Goal: Task Accomplishment & Management: Use online tool/utility

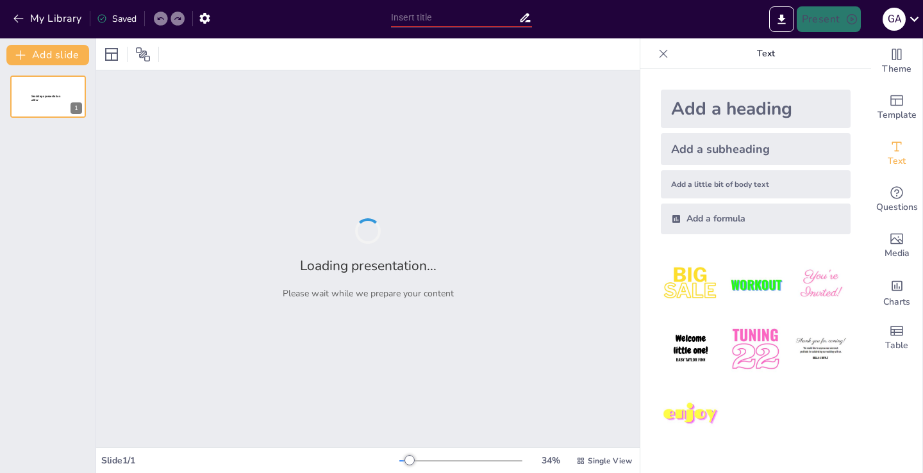
type input "Bloqueos de Rama: Clasificación y Diagnóstico Electrocardiográfico"
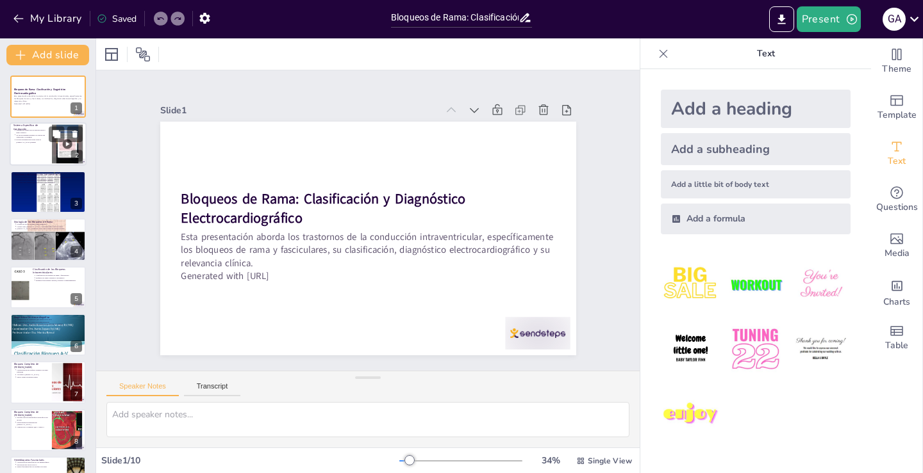
click at [43, 137] on p "La red de Purkinje asegura la contracción ventricular coordinada" at bounding box center [32, 136] width 32 height 5
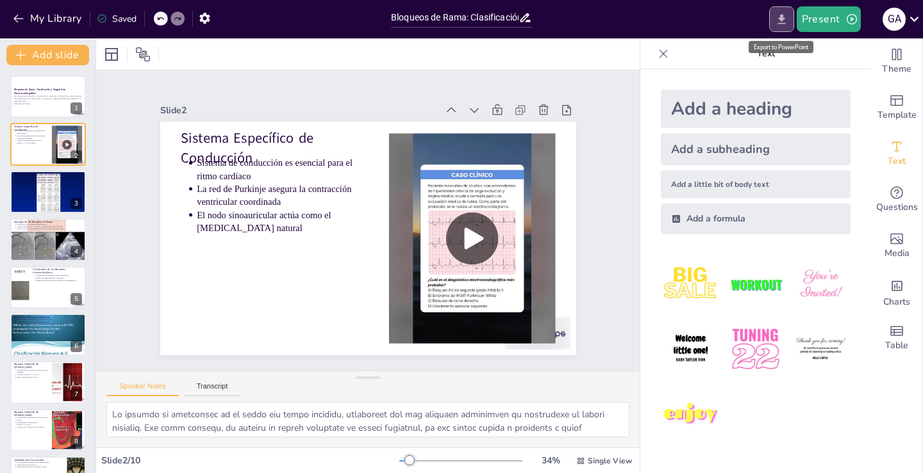
click at [784, 16] on icon "Export to PowerPoint" at bounding box center [781, 19] width 13 height 13
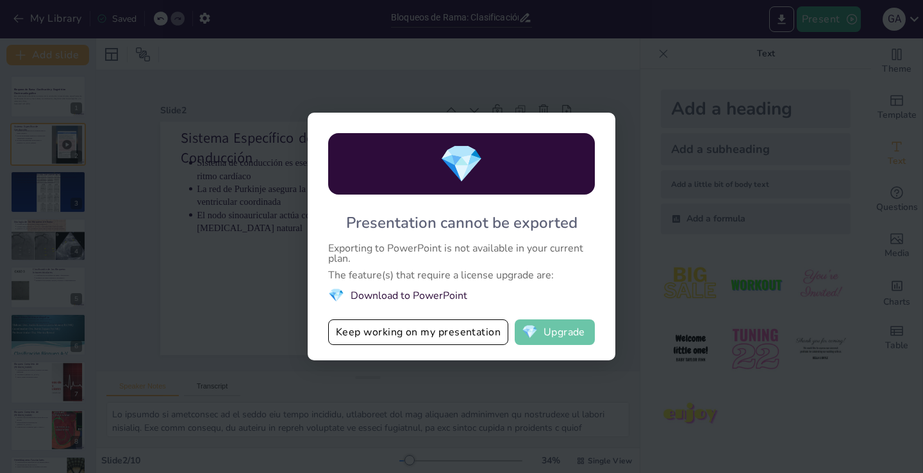
click at [560, 330] on button "💎 Upgrade" at bounding box center [554, 333] width 80 height 26
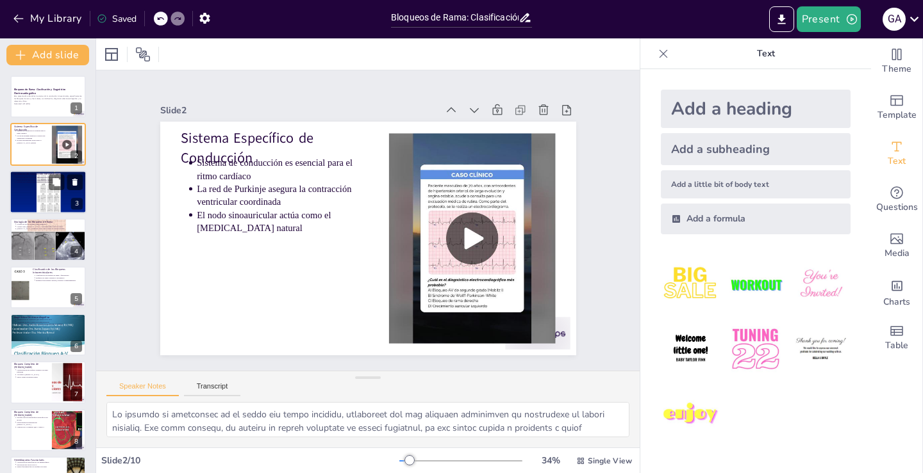
click at [35, 197] on div at bounding box center [48, 192] width 77 height 58
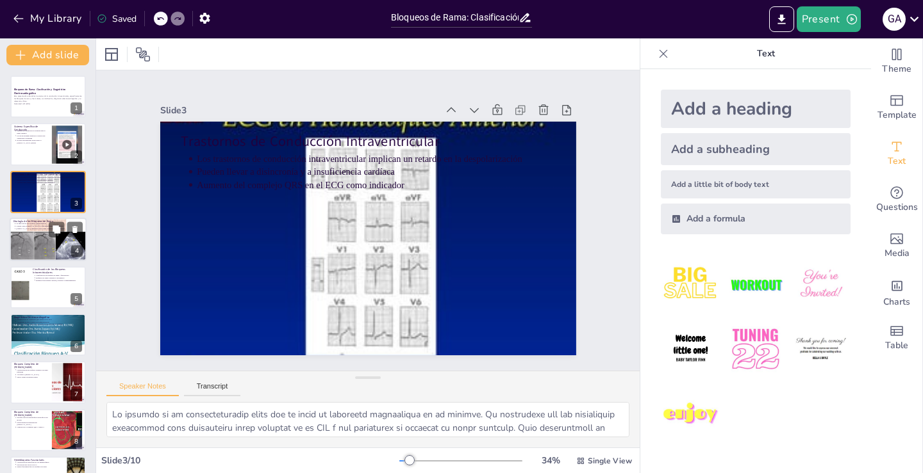
click at [46, 242] on div at bounding box center [48, 240] width 77 height 52
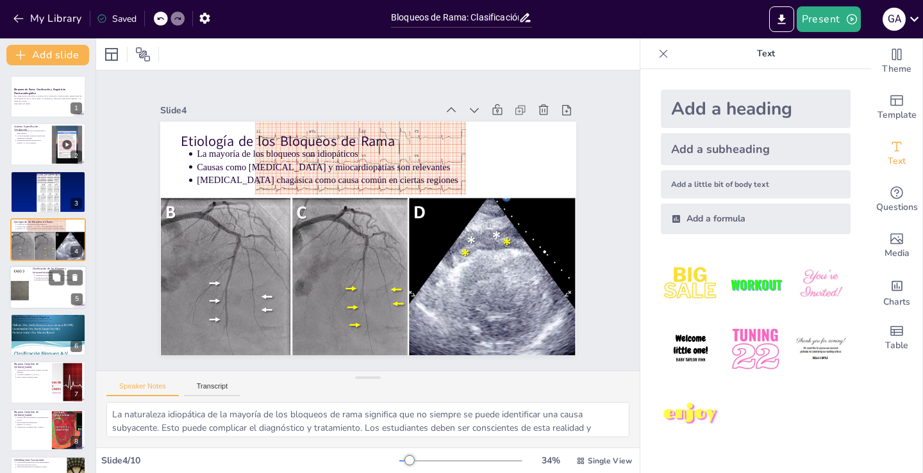
click at [50, 290] on div at bounding box center [48, 288] width 77 height 44
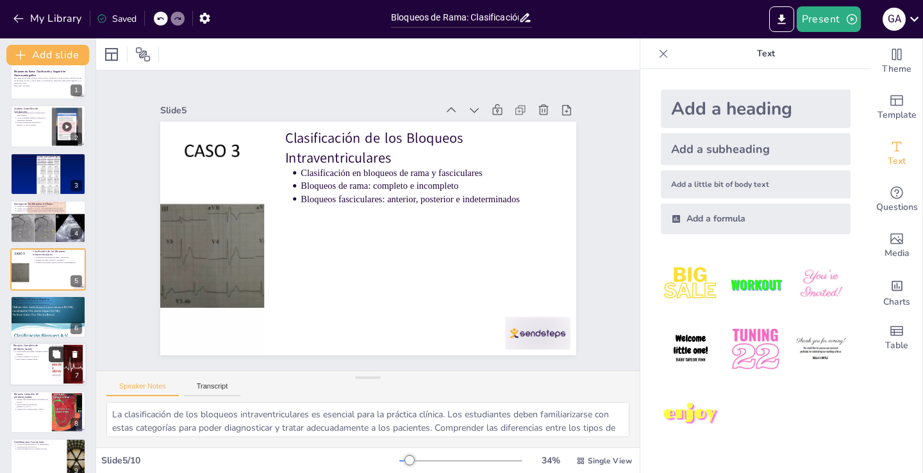
click at [52, 354] on icon at bounding box center [56, 354] width 9 height 9
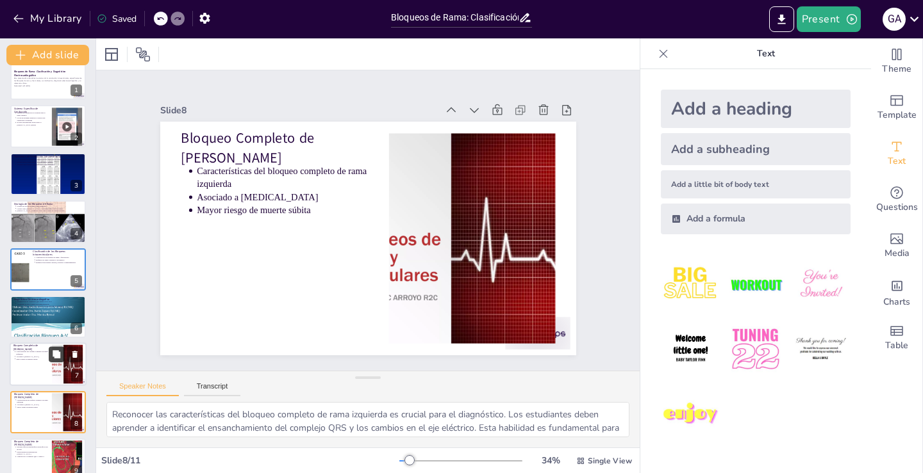
scroll to position [131, 0]
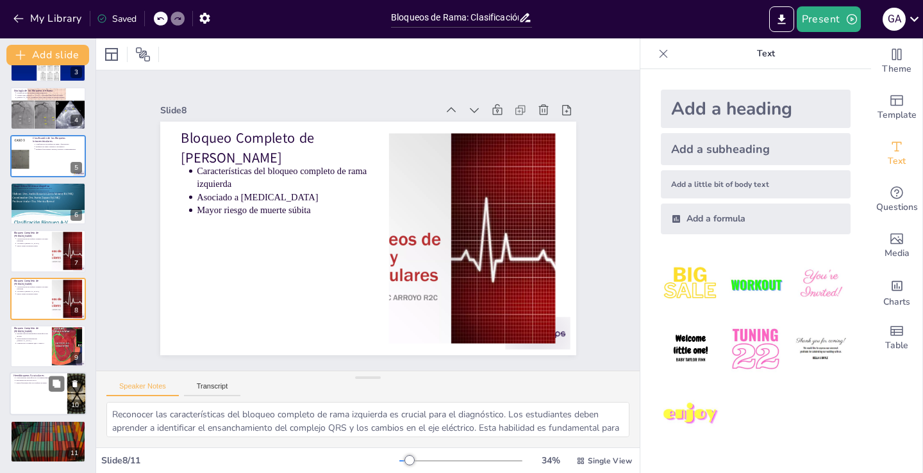
click at [38, 394] on div at bounding box center [48, 395] width 77 height 44
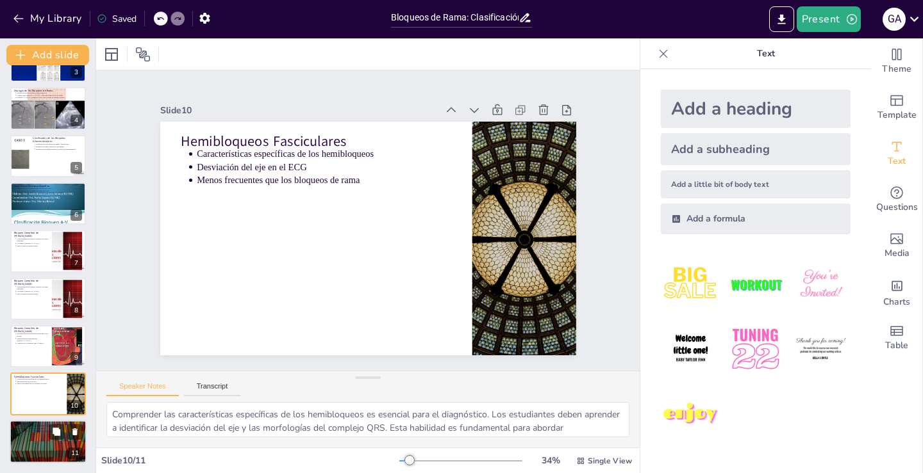
click at [30, 440] on div at bounding box center [48, 442] width 77 height 44
type textarea "Lo ipsumdolor si ame consectetu ad elitseddoe temporincididunt ut la etdolore m…"
